Goal: Transaction & Acquisition: Purchase product/service

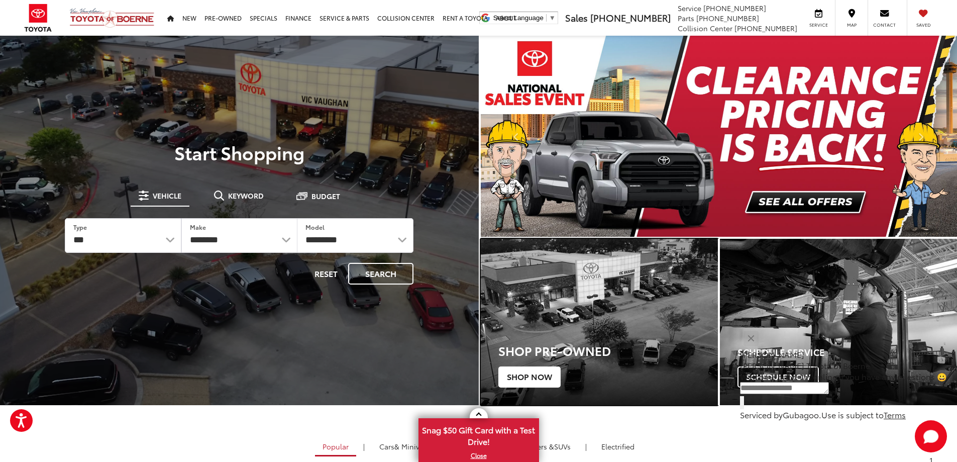
drag, startPoint x: 541, startPoint y: 378, endPoint x: 597, endPoint y: 331, distance: 72.4
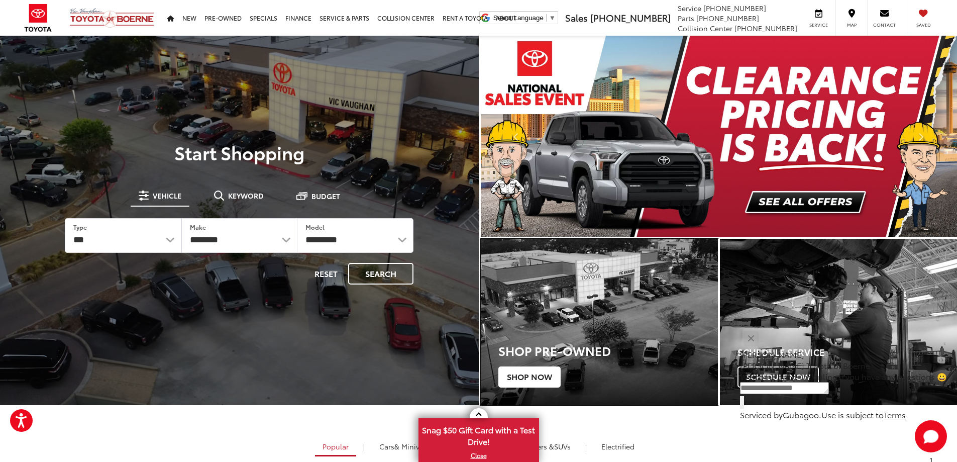
click at [541, 378] on span "Shop Now" at bounding box center [529, 376] width 62 height 21
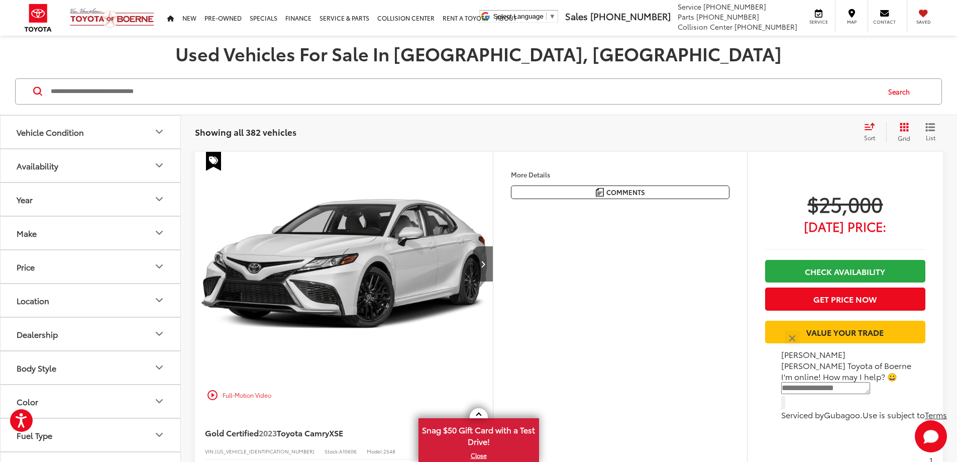
scroll to position [100, 0]
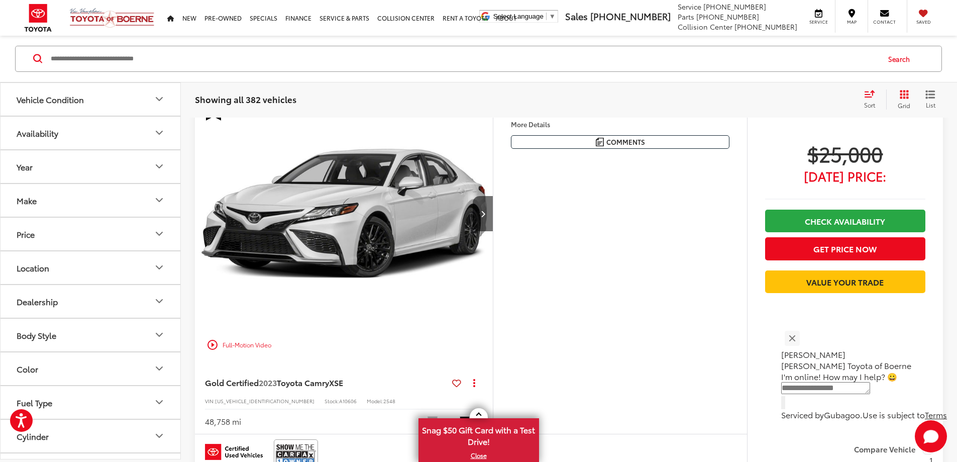
click at [611, 149] on div "Comments Dealer Comments CARFAX One-Owner. Clean CARFAX. 2023 Toyota Camry XSE …" at bounding box center [620, 142] width 218 height 14
click at [0, 0] on button "More..." at bounding box center [0, 0] width 0 height 0
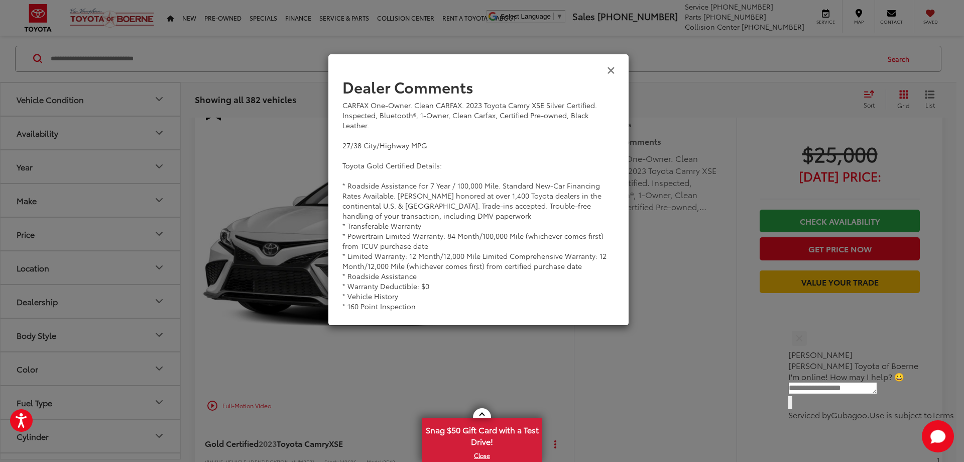
click at [611, 71] on icon "Close" at bounding box center [611, 69] width 8 height 11
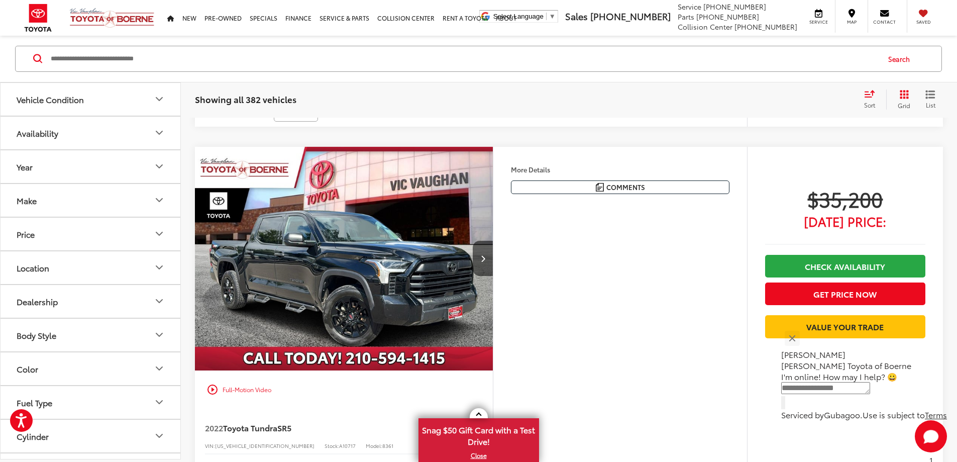
scroll to position [452, 0]
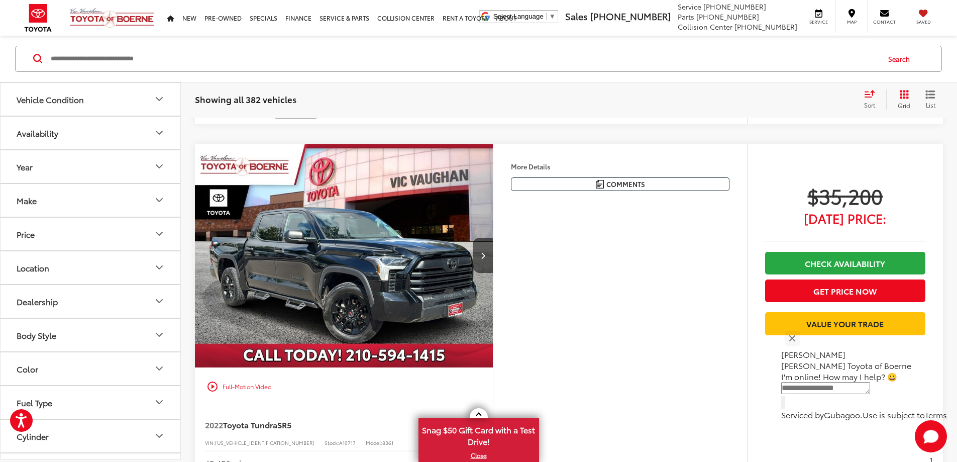
click at [163, 203] on icon "Make" at bounding box center [159, 200] width 12 height 12
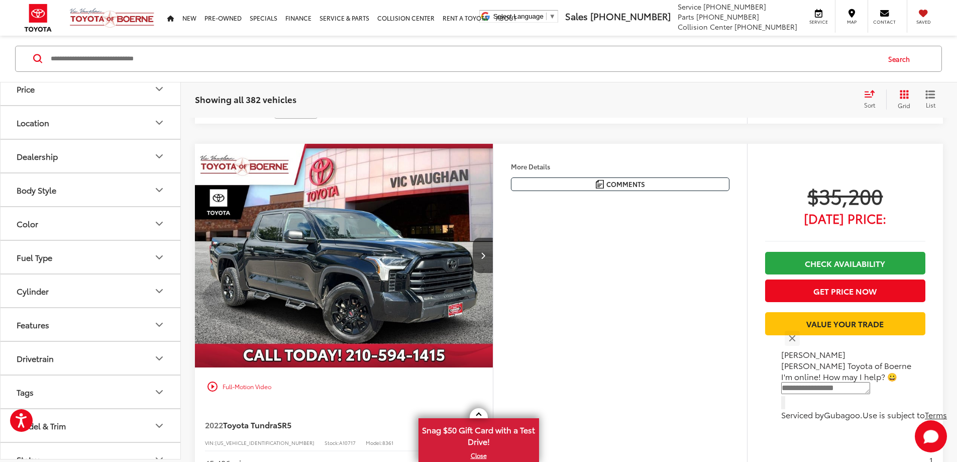
scroll to position [402, 0]
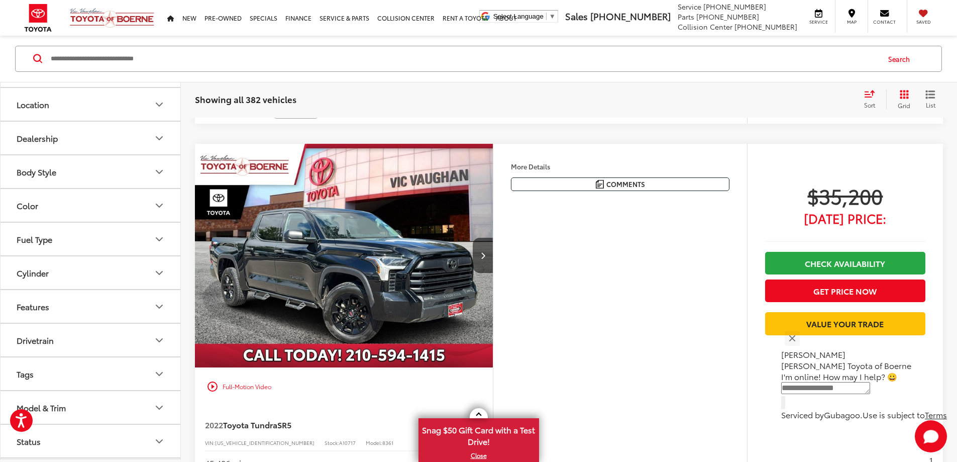
click at [90, 20] on img at bounding box center [90, 20] width 0 height 0
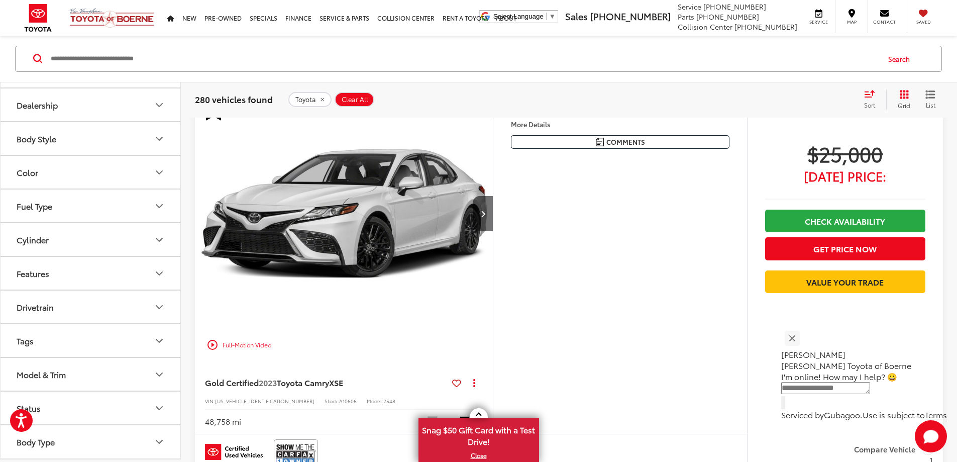
scroll to position [201, 0]
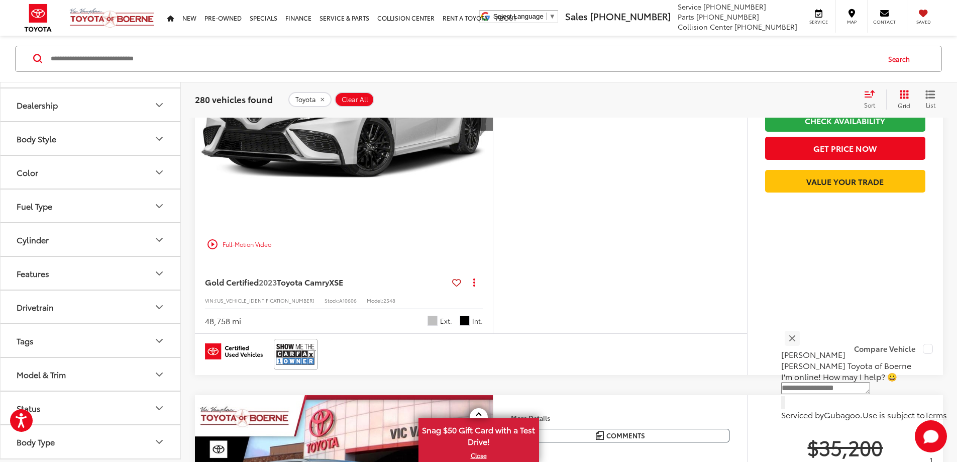
click at [162, 374] on icon "Model & Trim" at bounding box center [159, 374] width 12 height 12
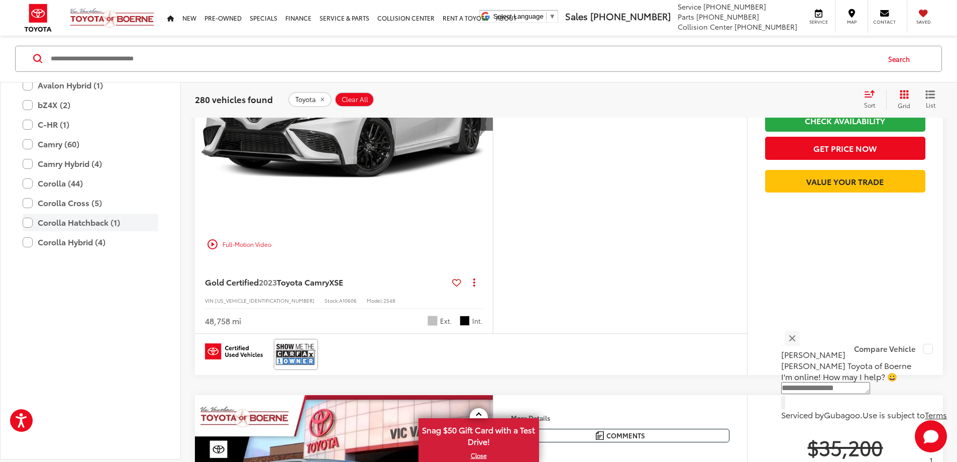
scroll to position [802, 0]
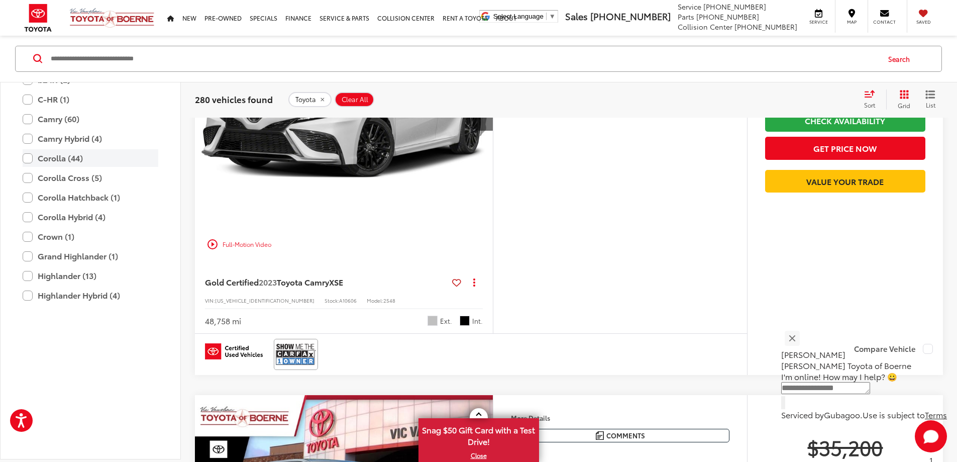
click at [26, 167] on label "Corolla (44)" at bounding box center [91, 158] width 136 height 18
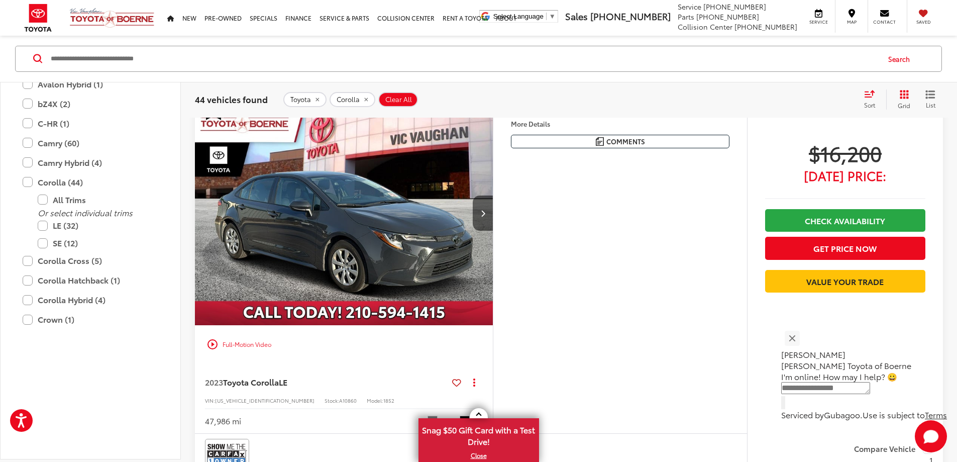
scroll to position [83, 0]
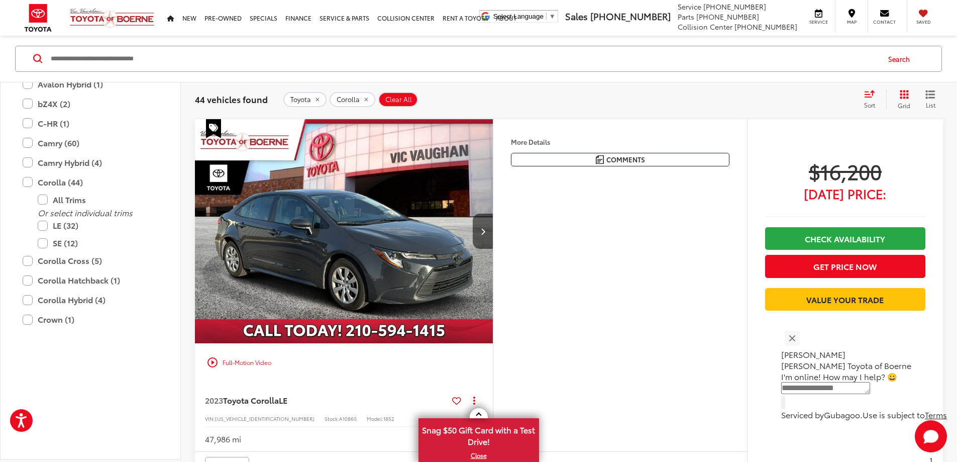
click at [0, 0] on button "More..." at bounding box center [0, 0] width 0 height 0
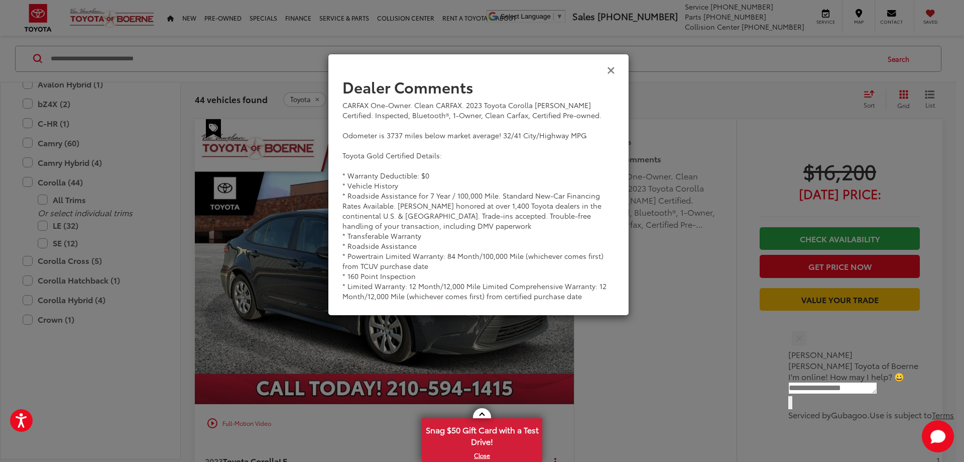
click at [612, 67] on icon "Close" at bounding box center [611, 69] width 8 height 11
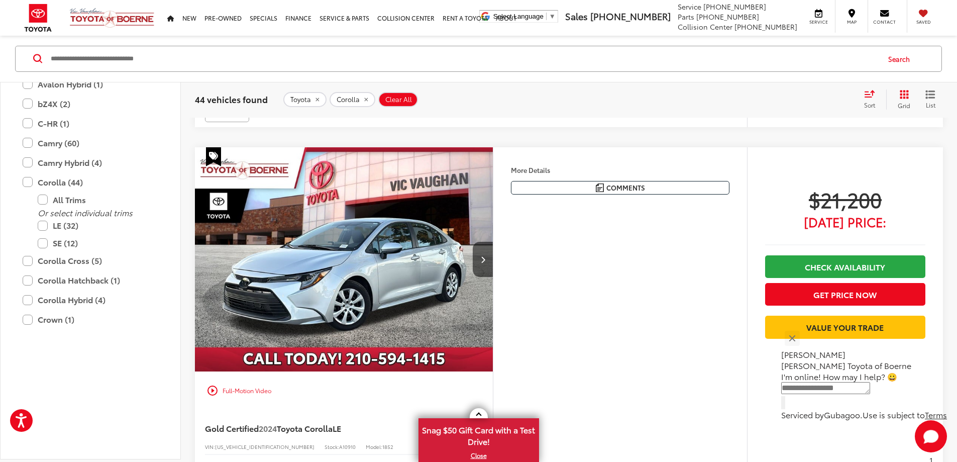
scroll to position [3197, 0]
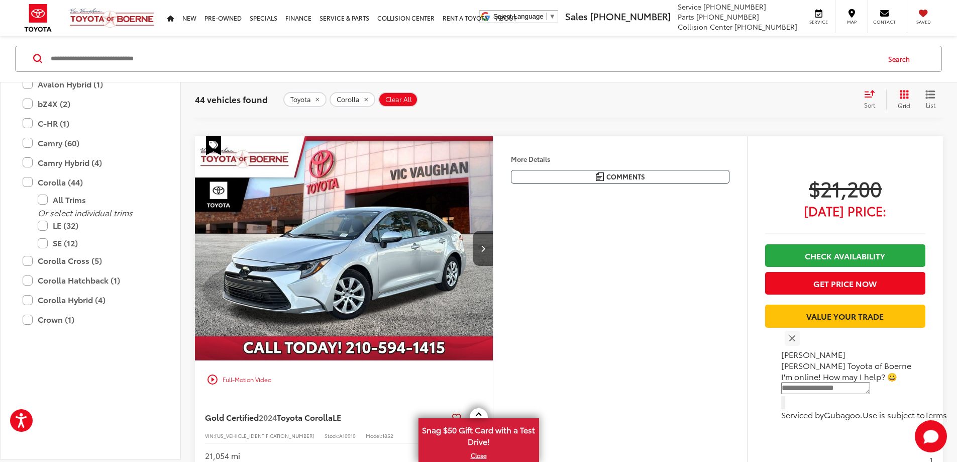
click at [0, 0] on button "More..." at bounding box center [0, 0] width 0 height 0
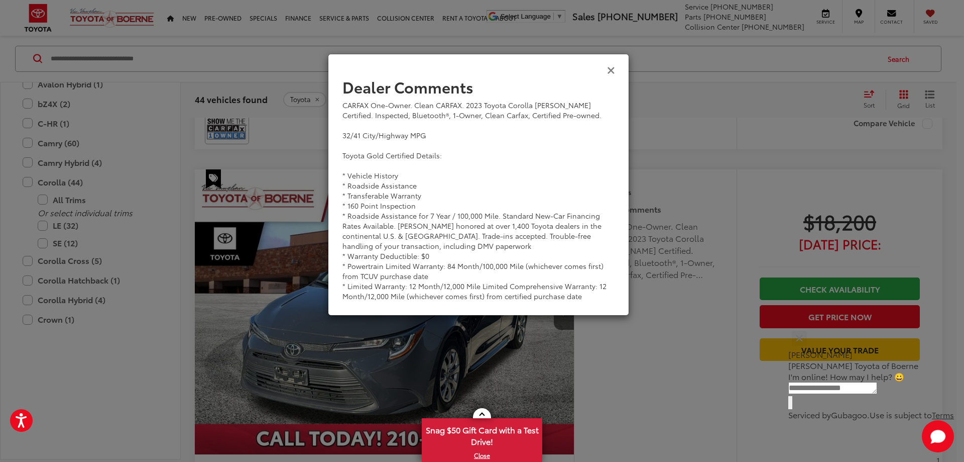
click at [612, 69] on icon "Close" at bounding box center [611, 69] width 8 height 11
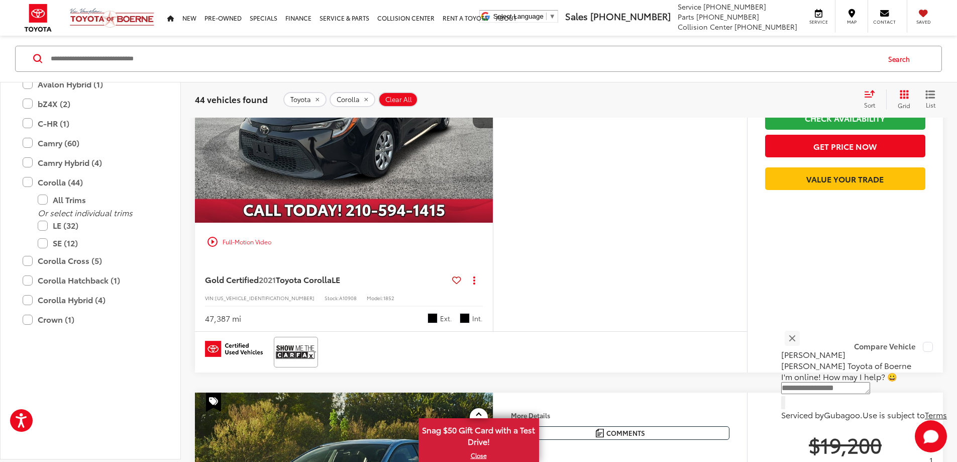
scroll to position [4151, 0]
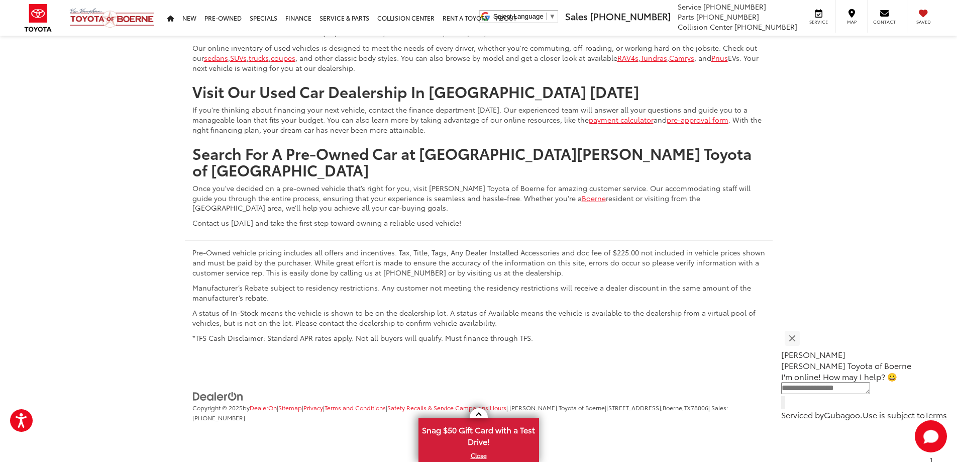
scroll to position [651, 0]
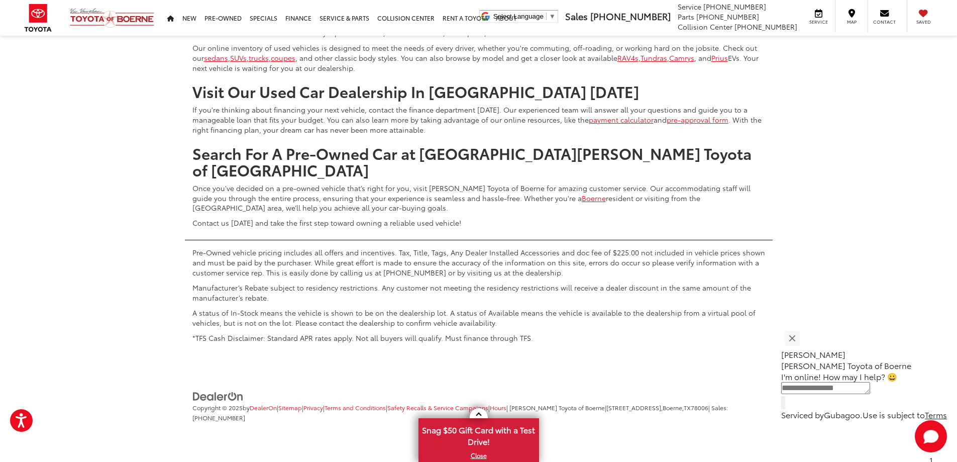
scroll to position [752, 0]
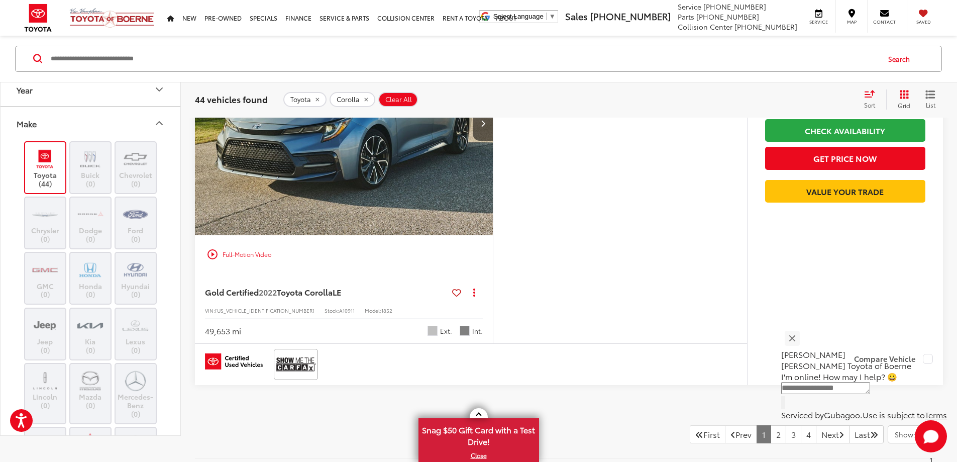
scroll to position [0, 0]
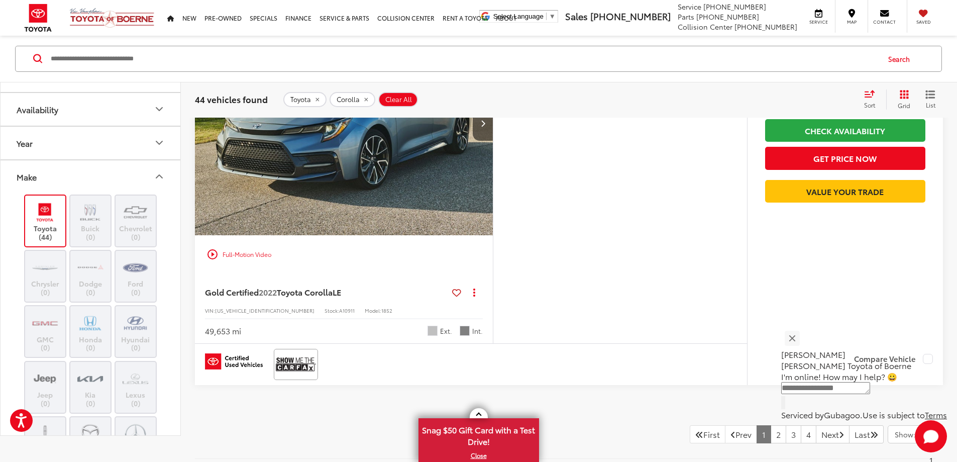
click at [159, 81] on icon "Vehicle Condition" at bounding box center [159, 75] width 12 height 12
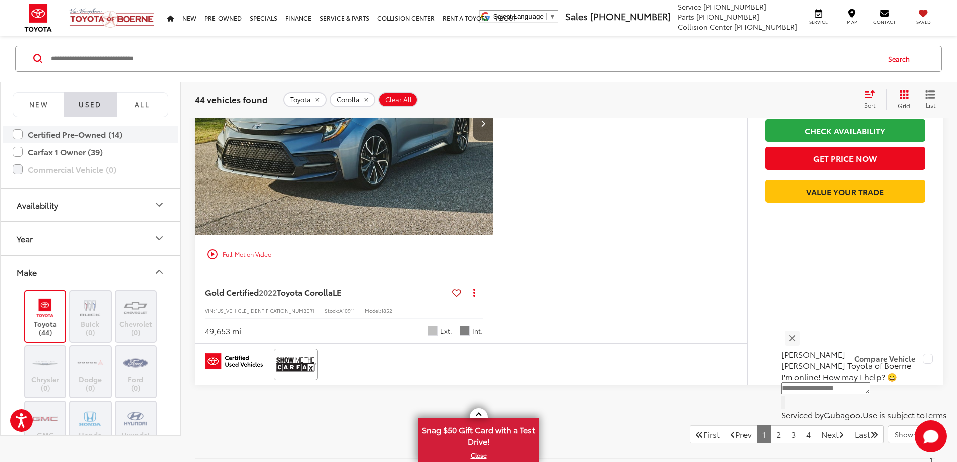
click at [18, 143] on label "Certified Pre-Owned (14)" at bounding box center [91, 135] width 156 height 18
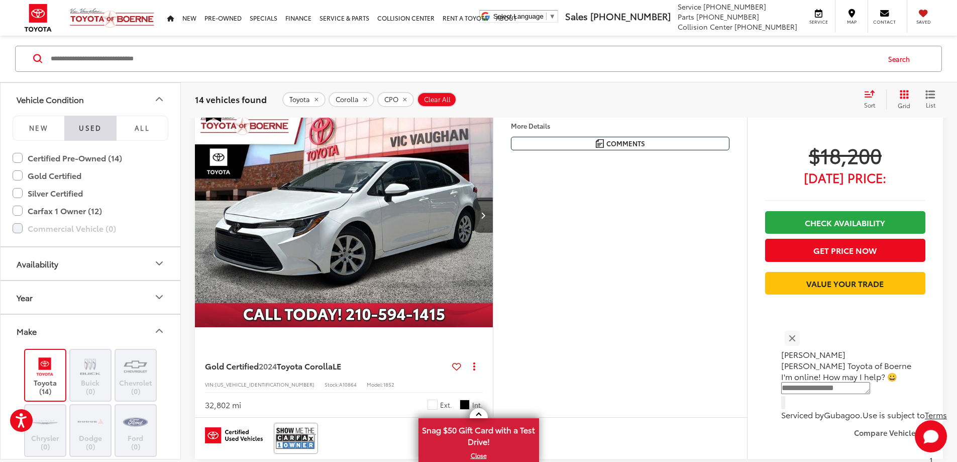
scroll to position [83, 0]
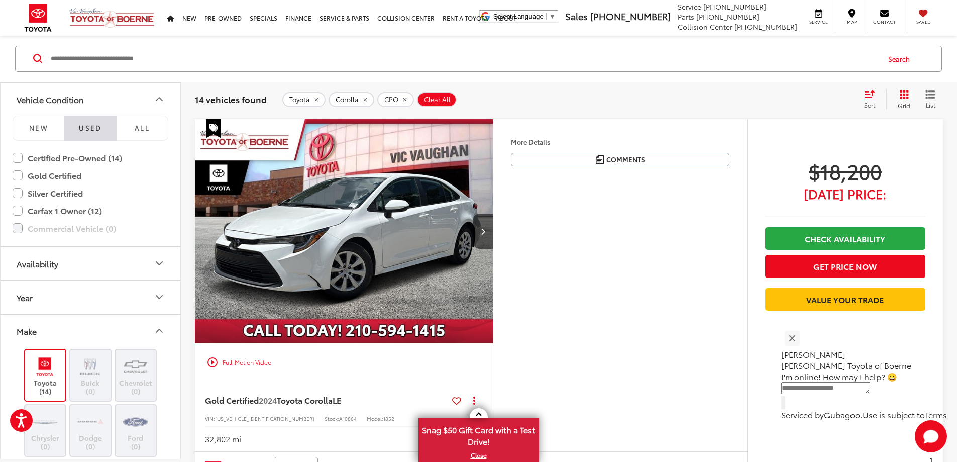
click at [21, 175] on label "Gold Certified" at bounding box center [91, 176] width 156 height 18
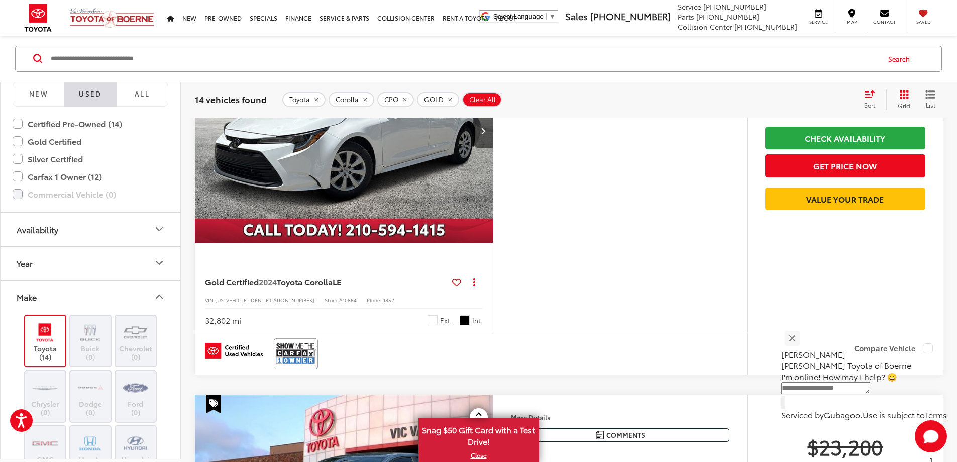
scroll to position [50, 0]
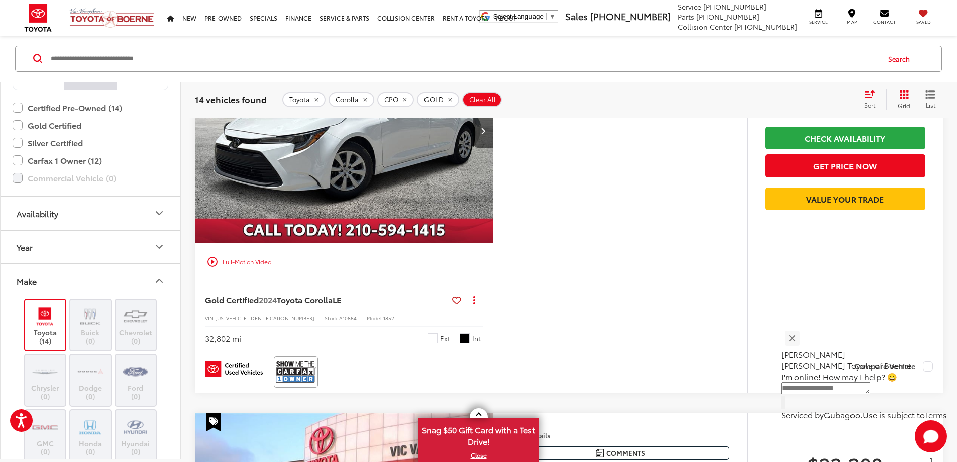
click at [163, 244] on icon "Year" at bounding box center [159, 247] width 12 height 12
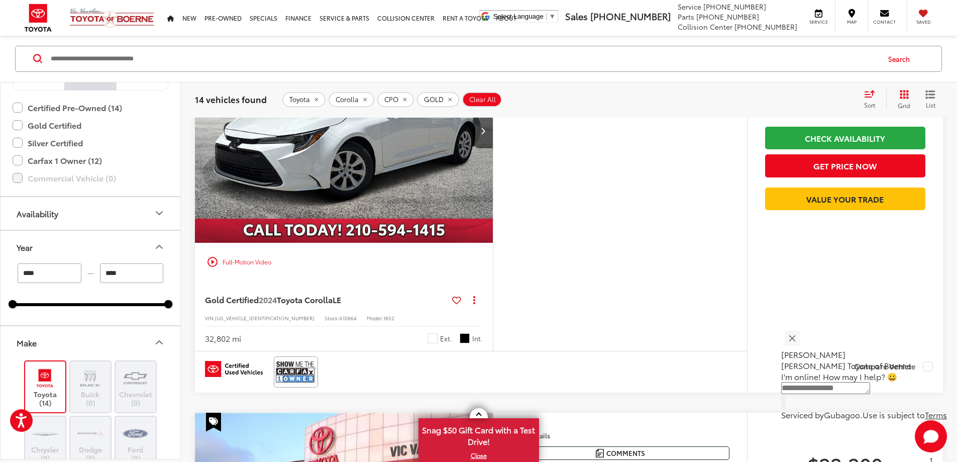
click at [154, 246] on icon "Year" at bounding box center [159, 247] width 12 height 12
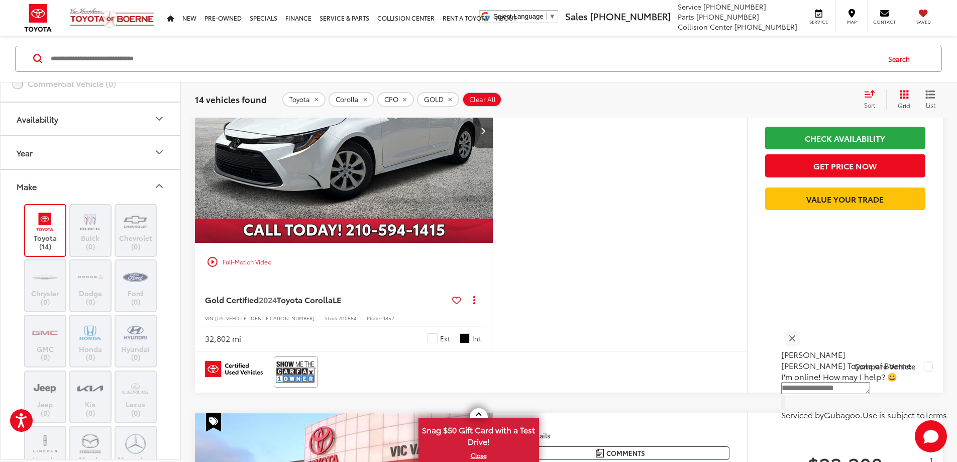
scroll to position [151, 0]
click at [160, 182] on icon "Make" at bounding box center [159, 180] width 12 height 12
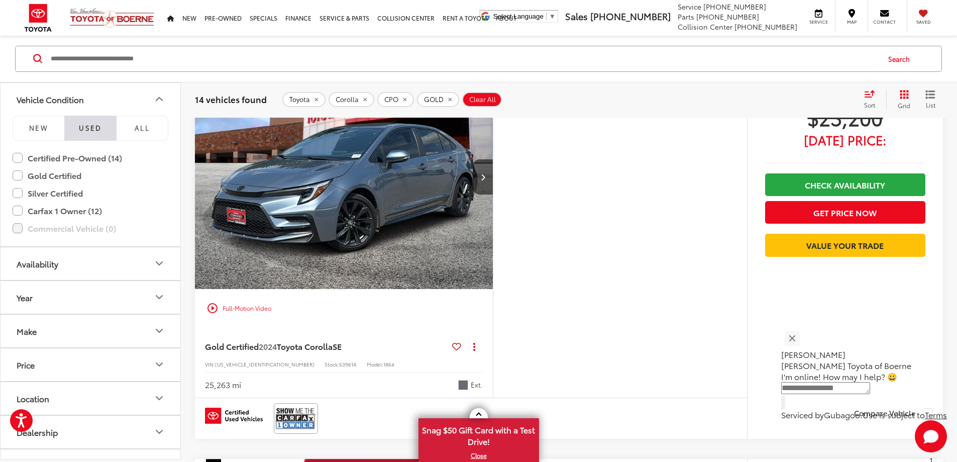
scroll to position [552, 0]
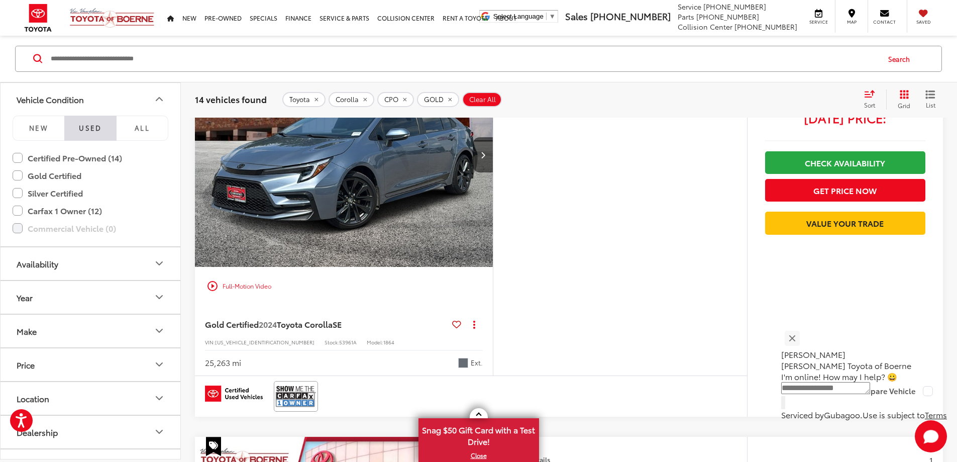
click at [0, 0] on button "More..." at bounding box center [0, 0] width 0 height 0
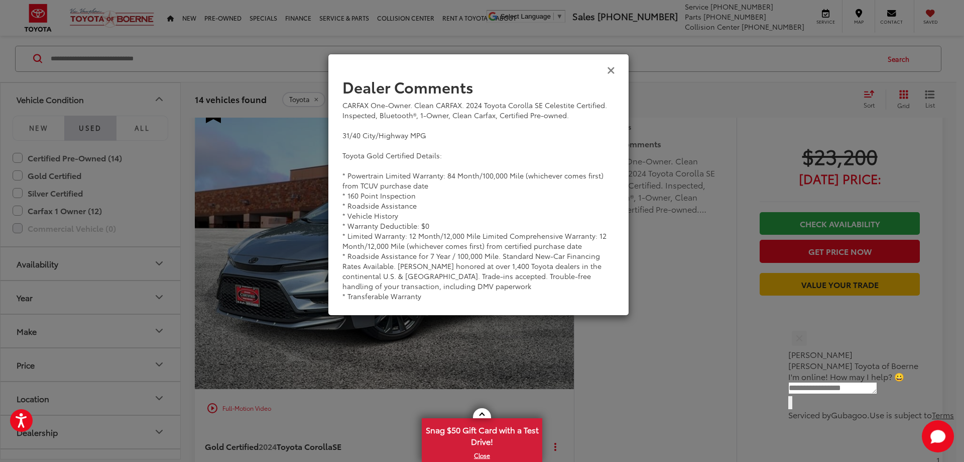
click at [611, 70] on icon "Close" at bounding box center [611, 69] width 8 height 11
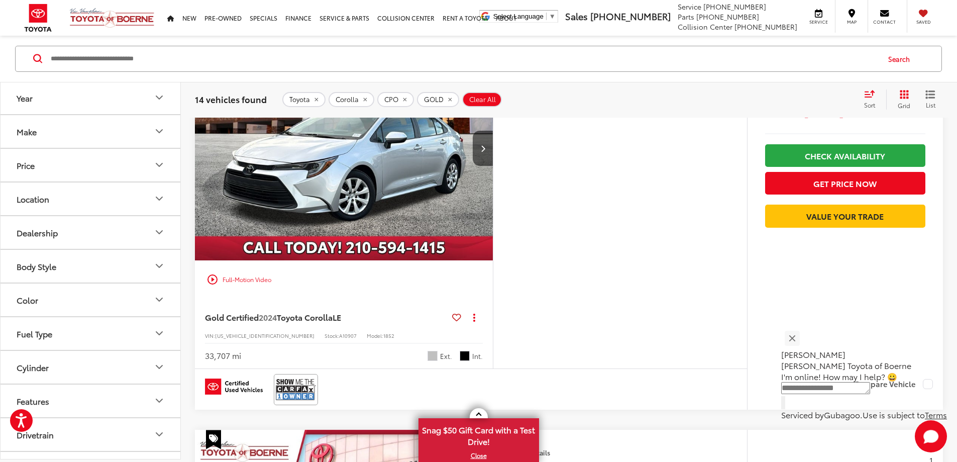
scroll to position [201, 0]
click at [149, 237] on button "Dealership" at bounding box center [91, 230] width 181 height 33
click at [153, 235] on icon "Dealership" at bounding box center [159, 231] width 12 height 12
click at [155, 299] on icon "Color" at bounding box center [159, 298] width 12 height 12
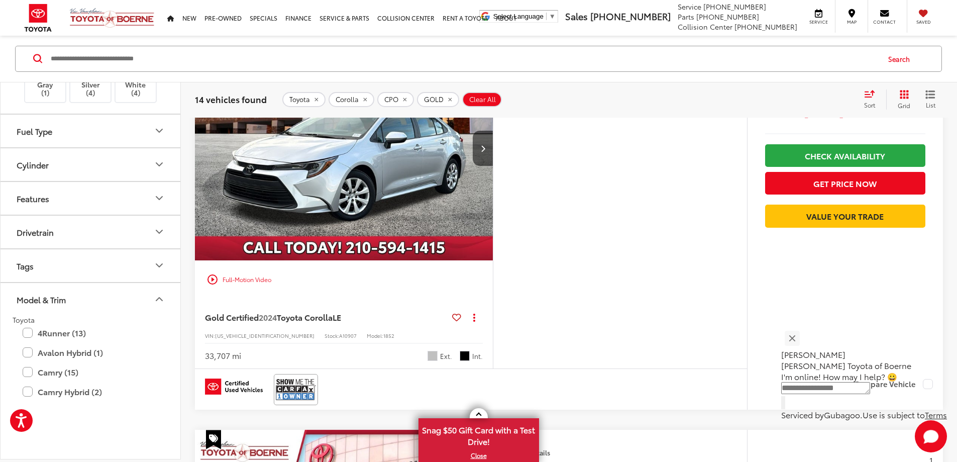
scroll to position [552, 0]
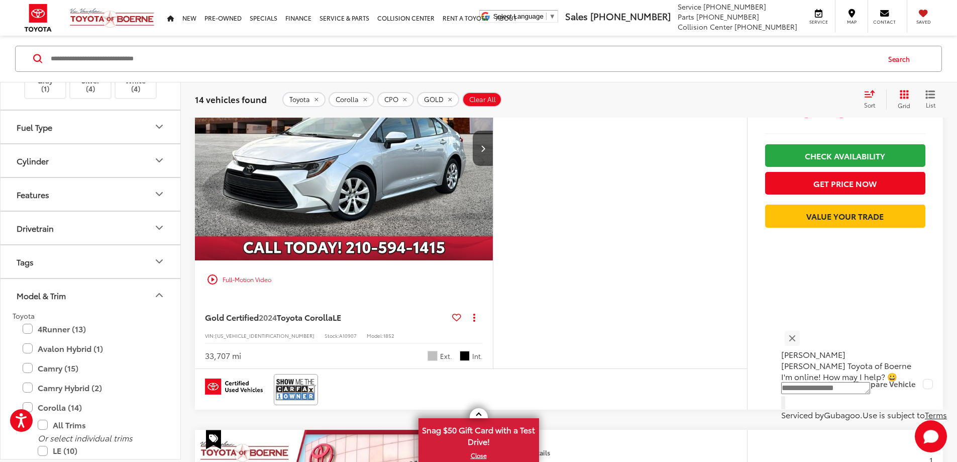
click at [121, 236] on button "Drivetrain" at bounding box center [91, 227] width 181 height 33
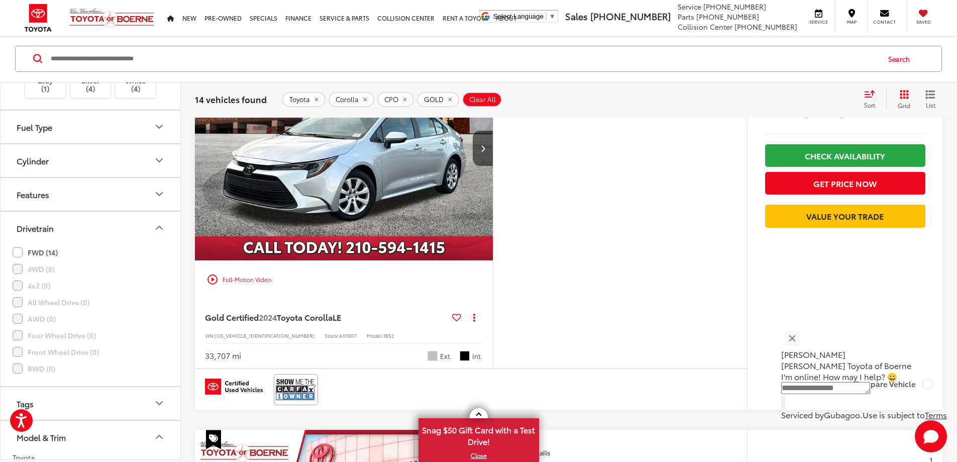
click at [161, 228] on icon "Drivetrain" at bounding box center [159, 227] width 6 height 3
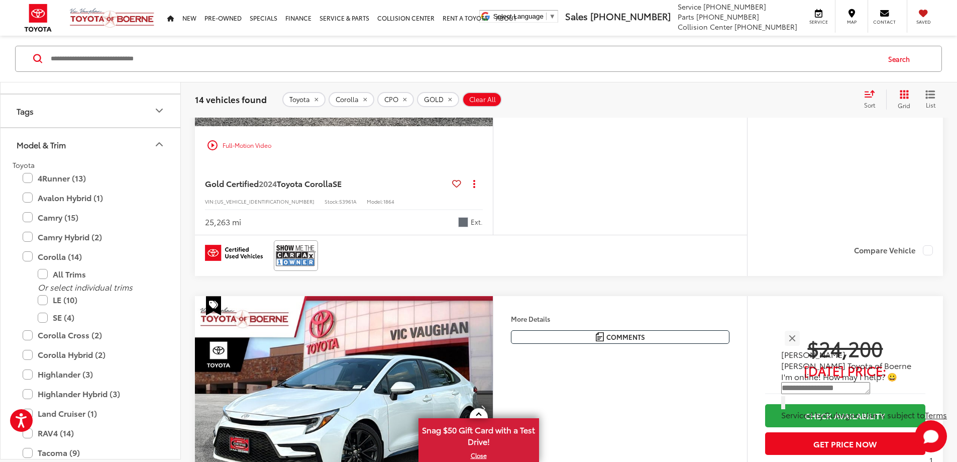
scroll to position [504, 0]
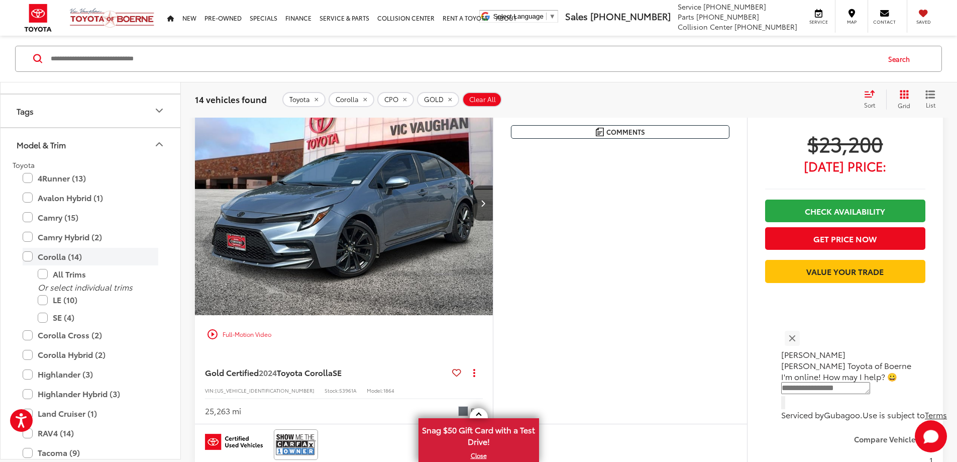
click at [26, 257] on label "Corolla (14)" at bounding box center [91, 257] width 136 height 18
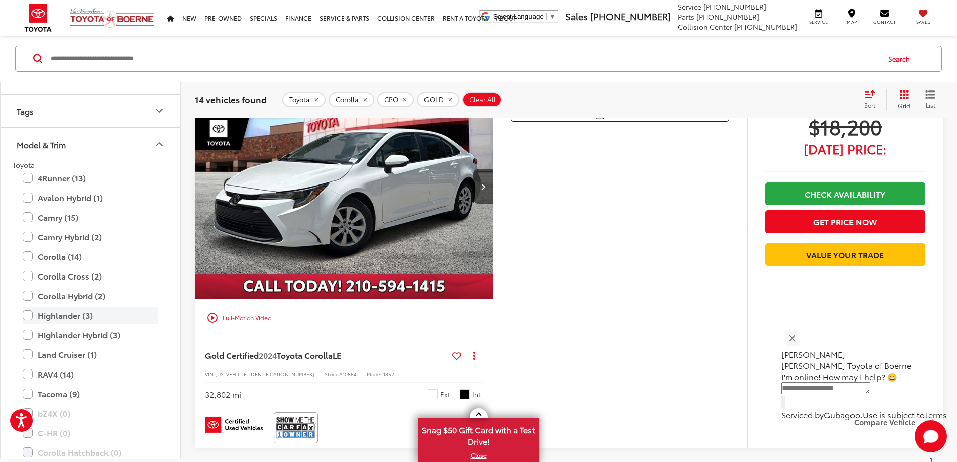
scroll to position [183, 0]
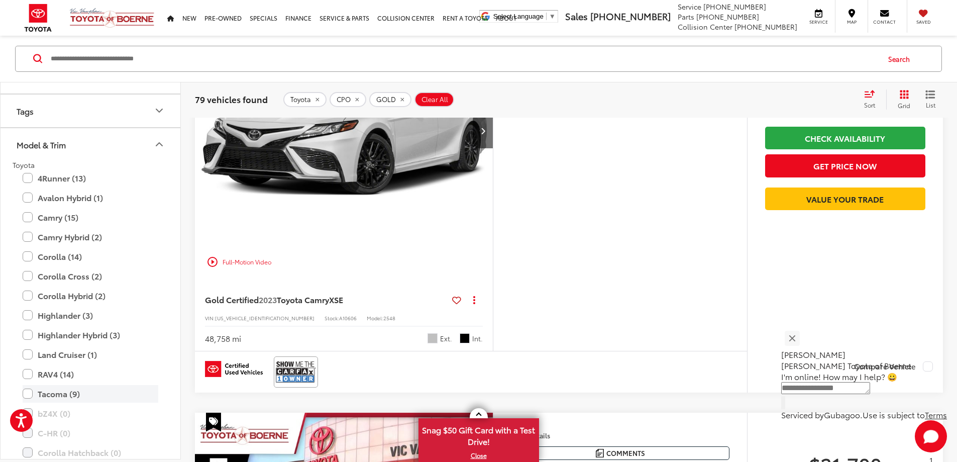
click at [31, 393] on label "Tacoma (9)" at bounding box center [91, 394] width 136 height 18
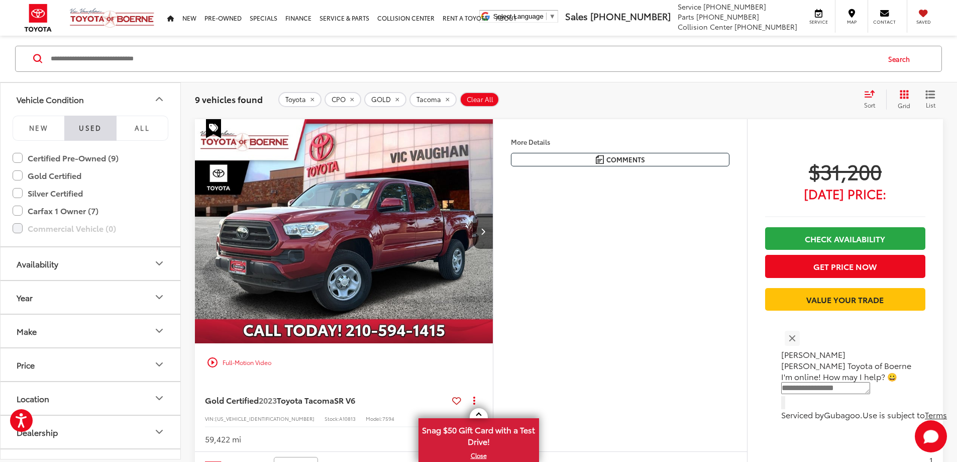
click at [17, 175] on label "Gold Certified" at bounding box center [91, 176] width 156 height 18
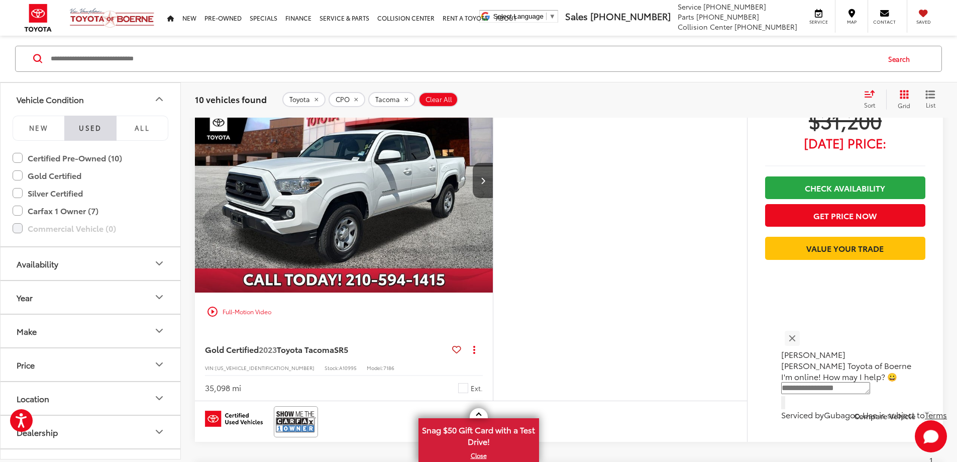
scroll to position [3247, 0]
